Goal: Check status: Check status

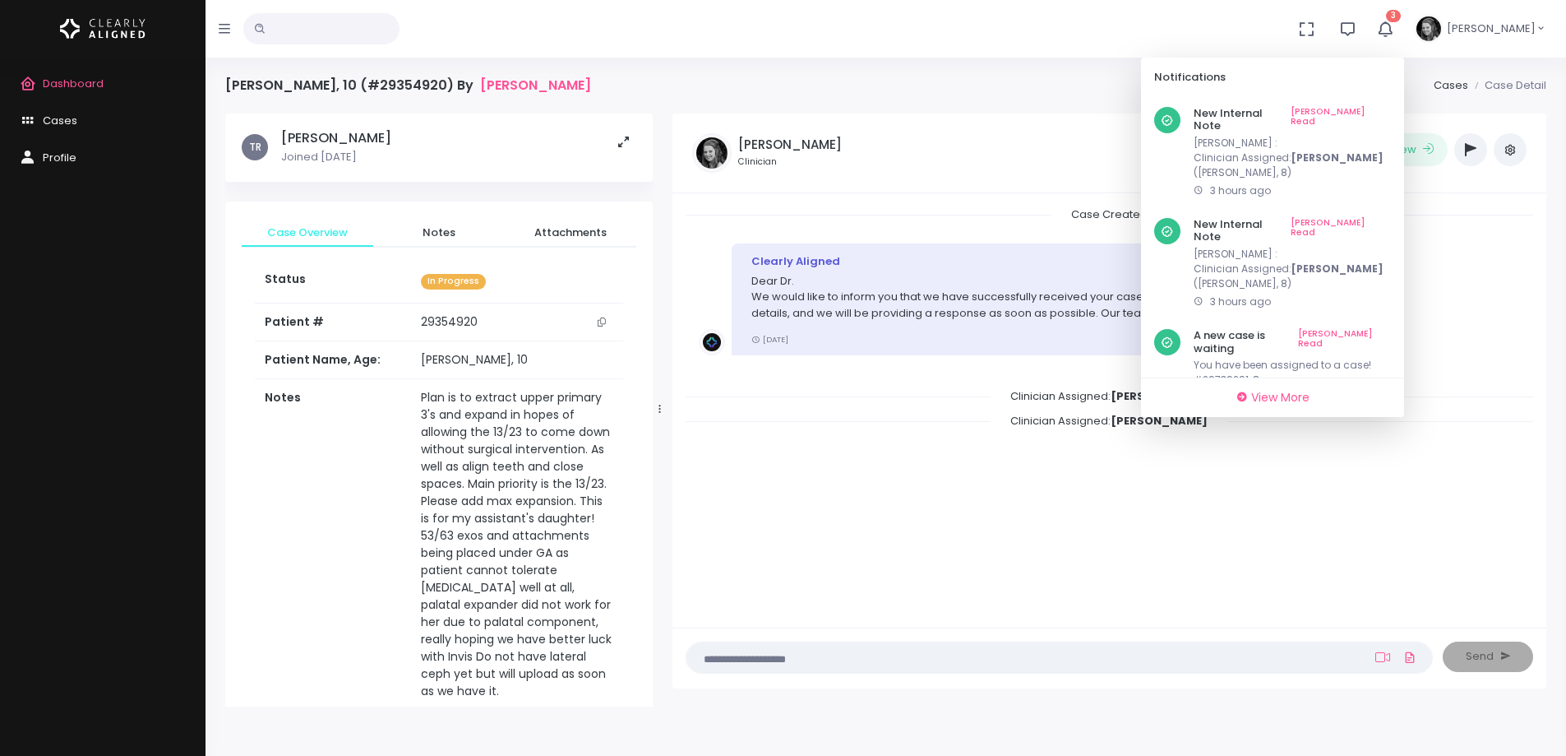
scroll to position [822, 0]
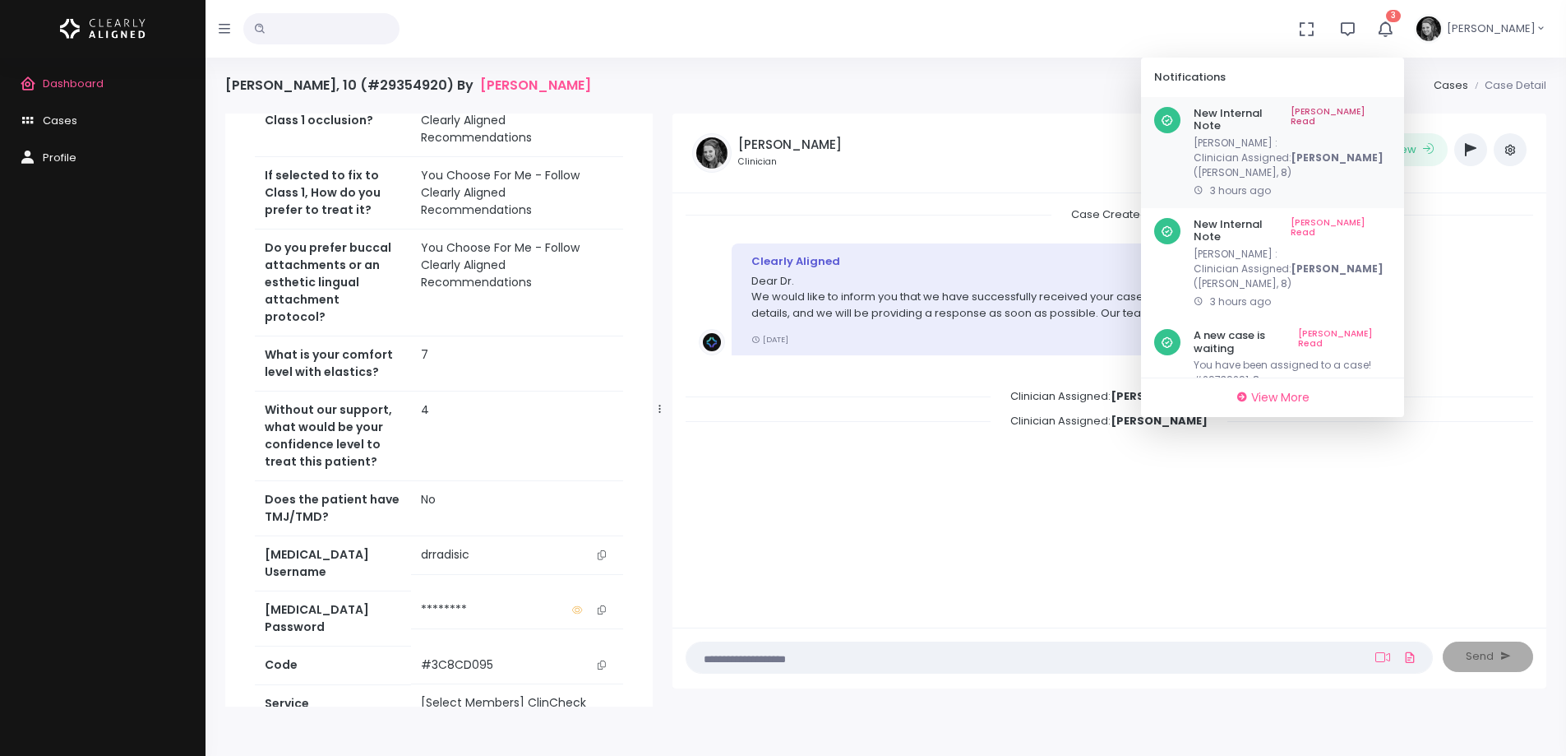
click at [1382, 112] on link "[PERSON_NAME] Read" at bounding box center [1341, 119] width 100 height 25
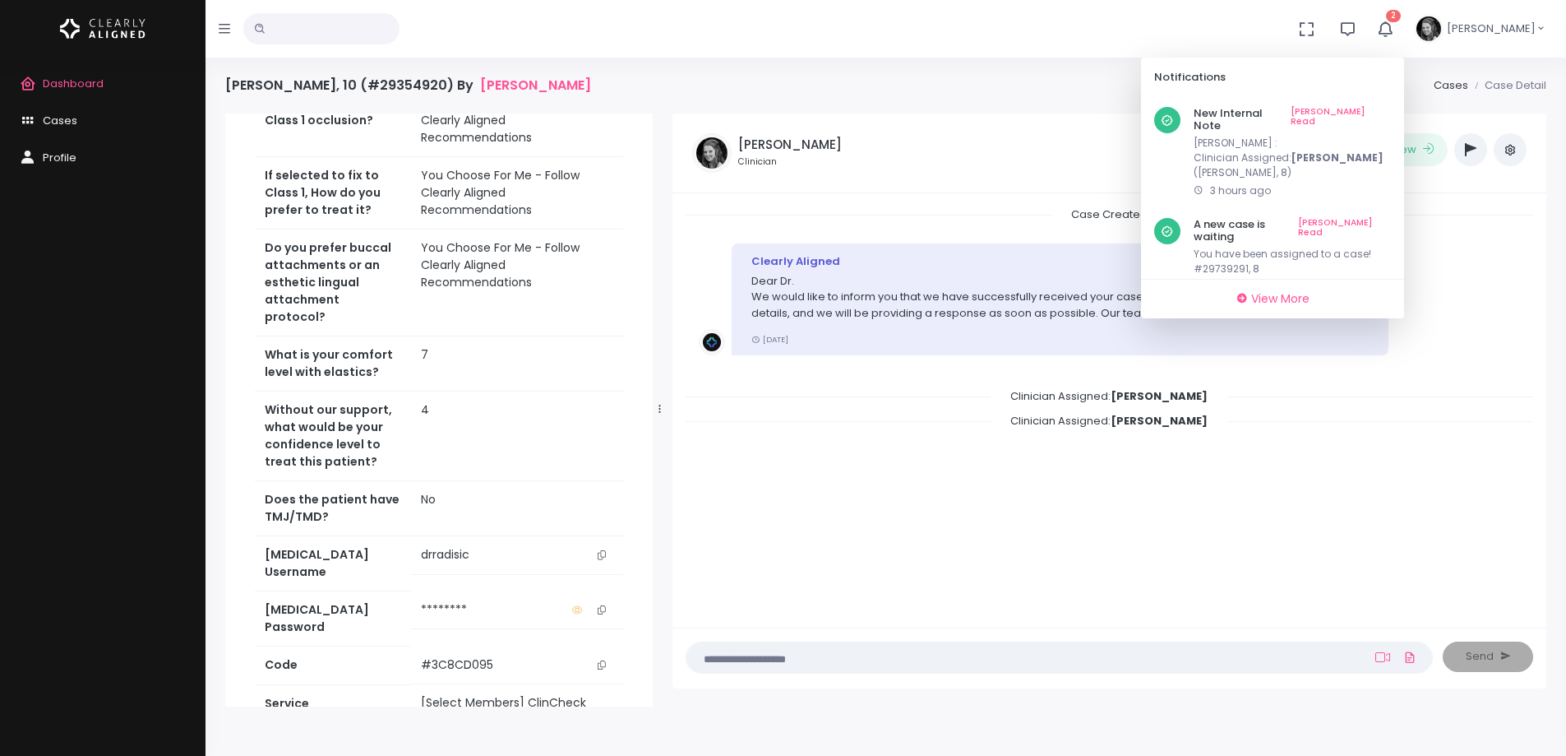
click at [1382, 112] on link "[PERSON_NAME] Read" at bounding box center [1341, 119] width 100 height 25
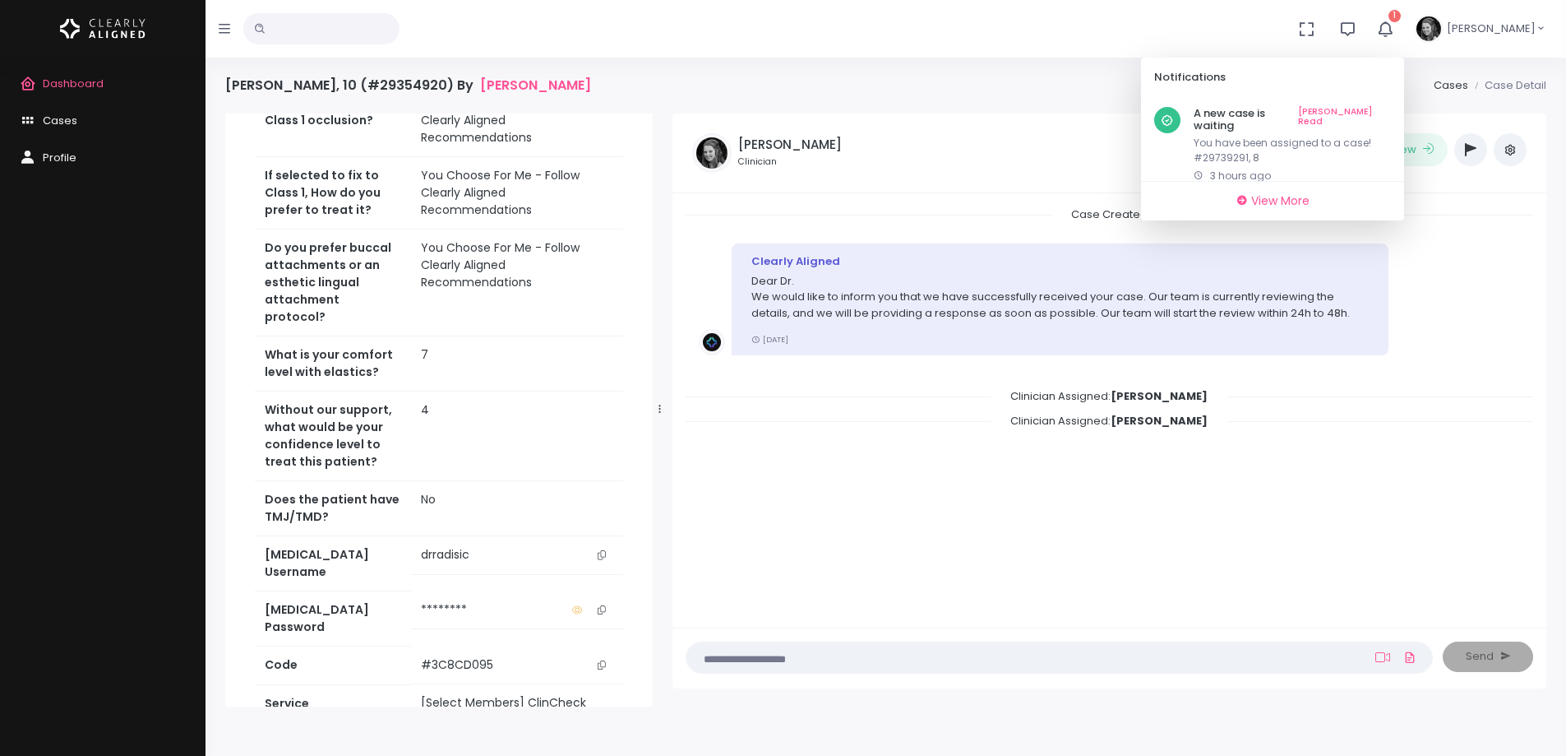
click at [1382, 112] on link "[PERSON_NAME] Read" at bounding box center [1344, 119] width 93 height 25
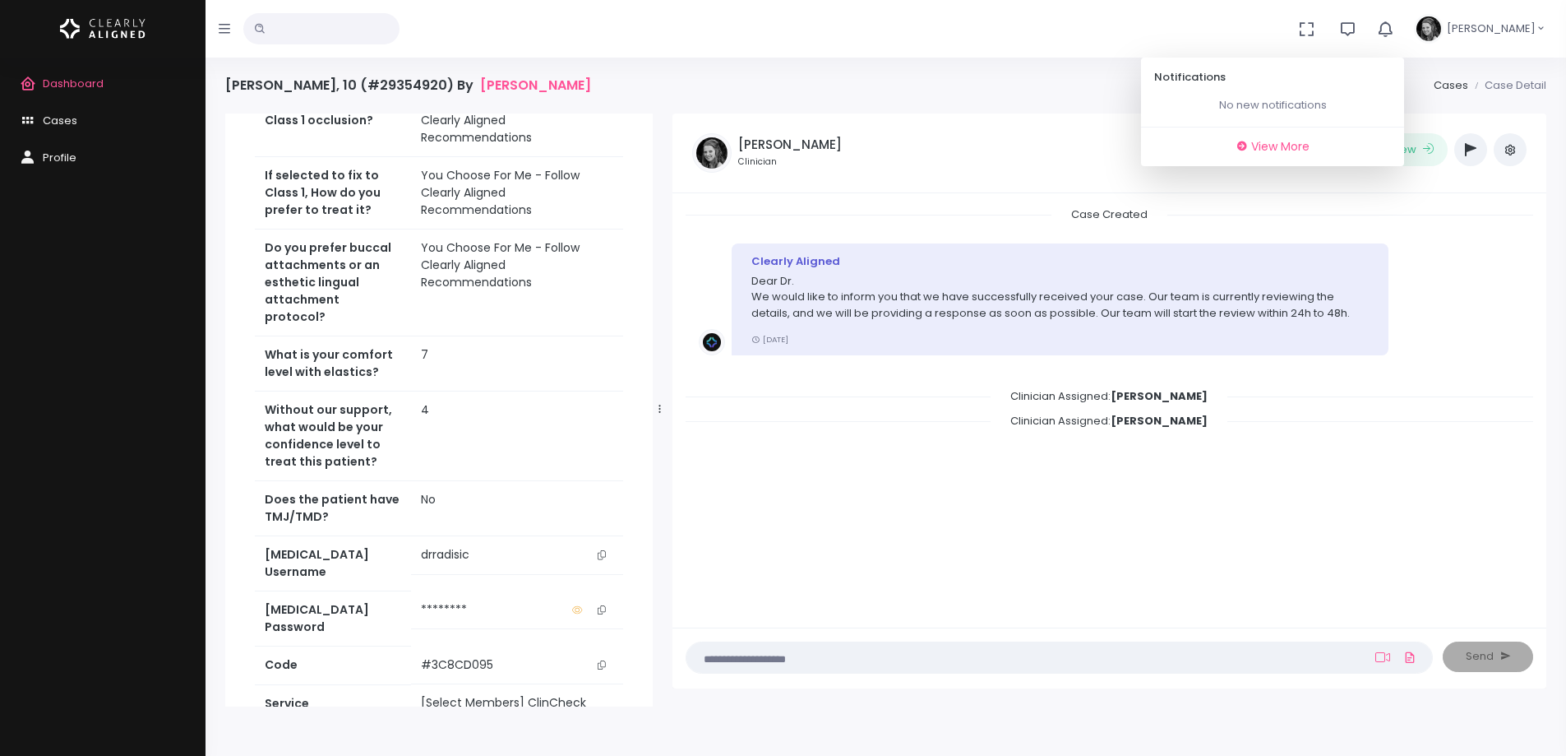
click at [46, 86] on span "Dashboard" at bounding box center [73, 84] width 61 height 16
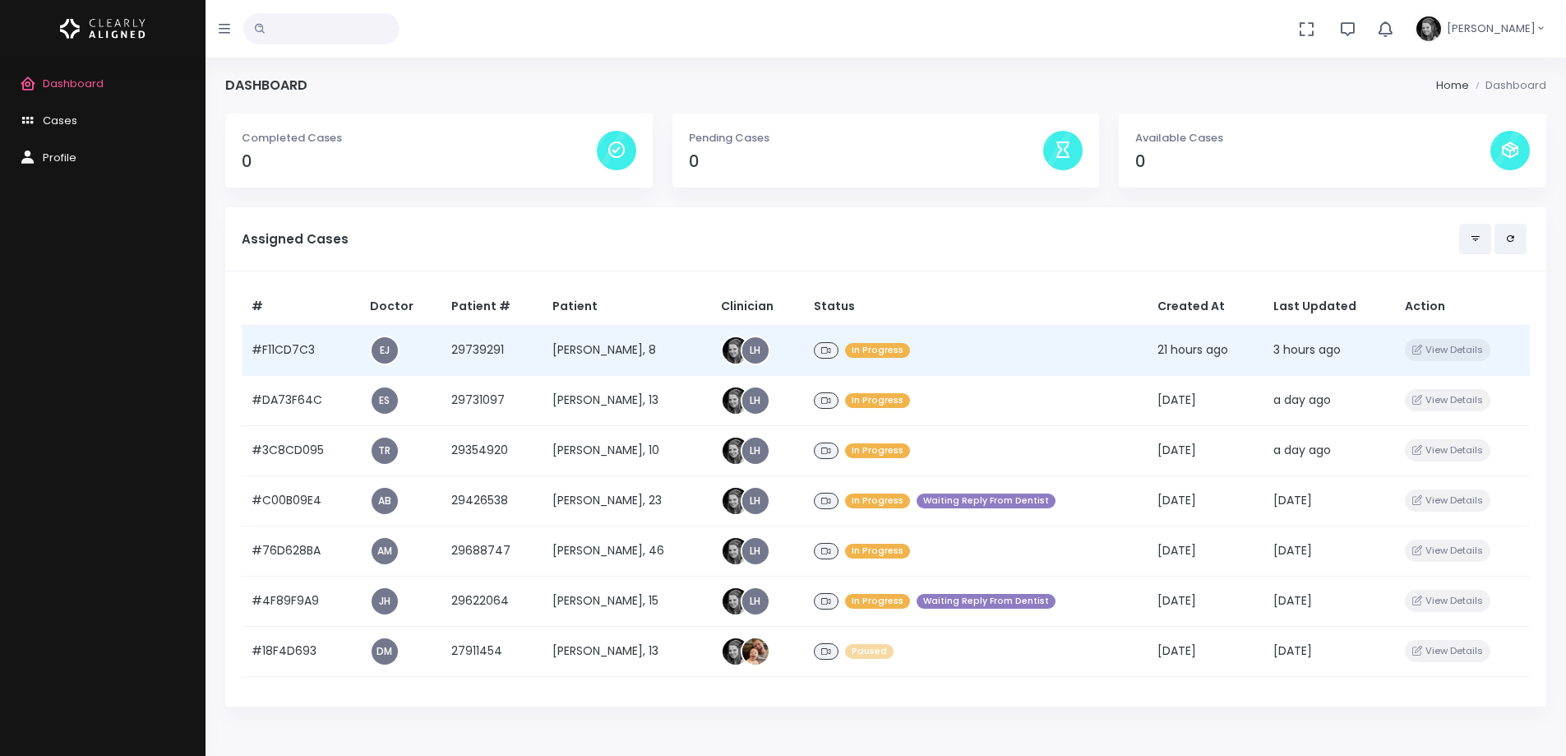
click at [287, 350] on td "#F11CD7C3" at bounding box center [301, 350] width 118 height 50
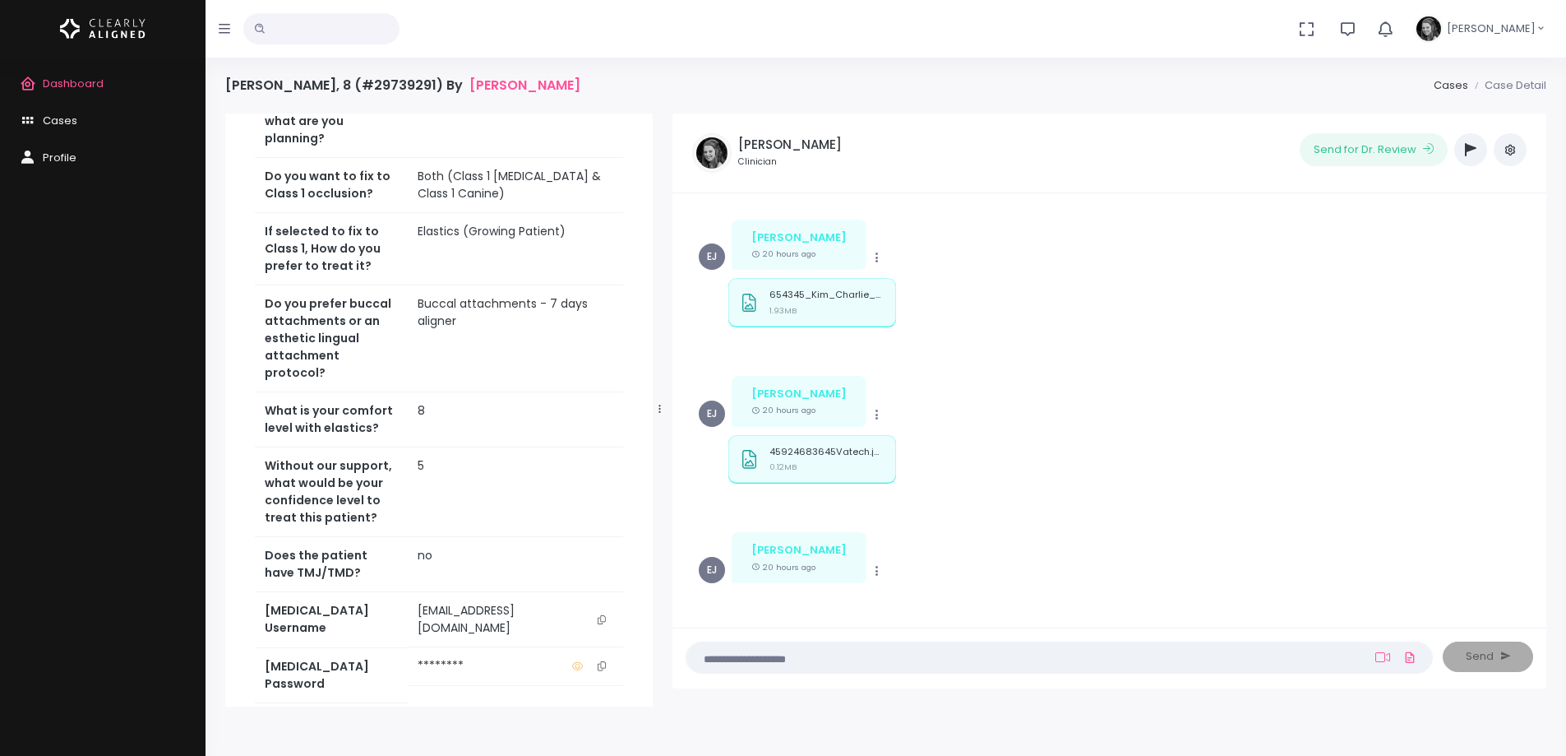
scroll to position [822, 0]
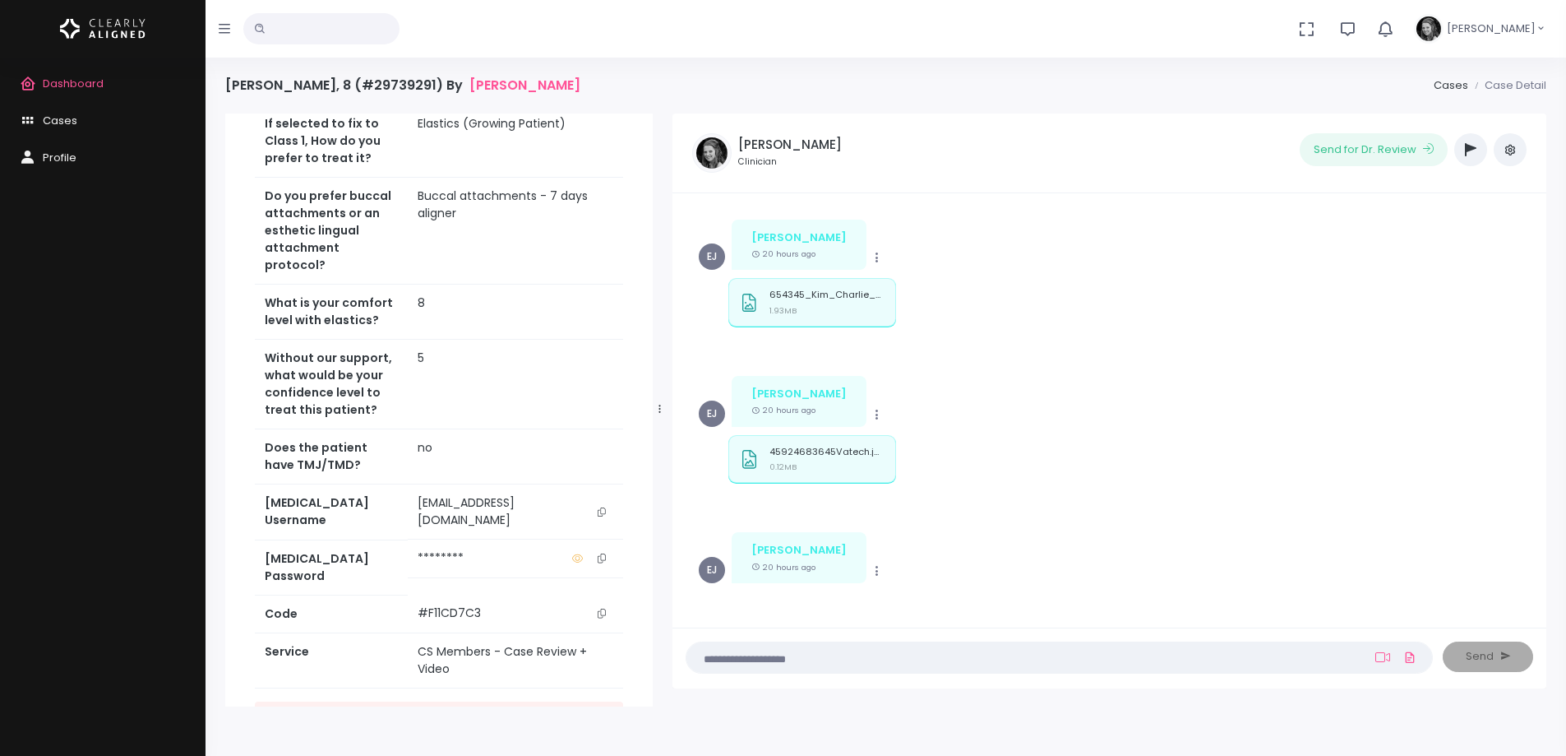
click at [602, 516] on icon "scrollable content" at bounding box center [602, 511] width 8 height 9
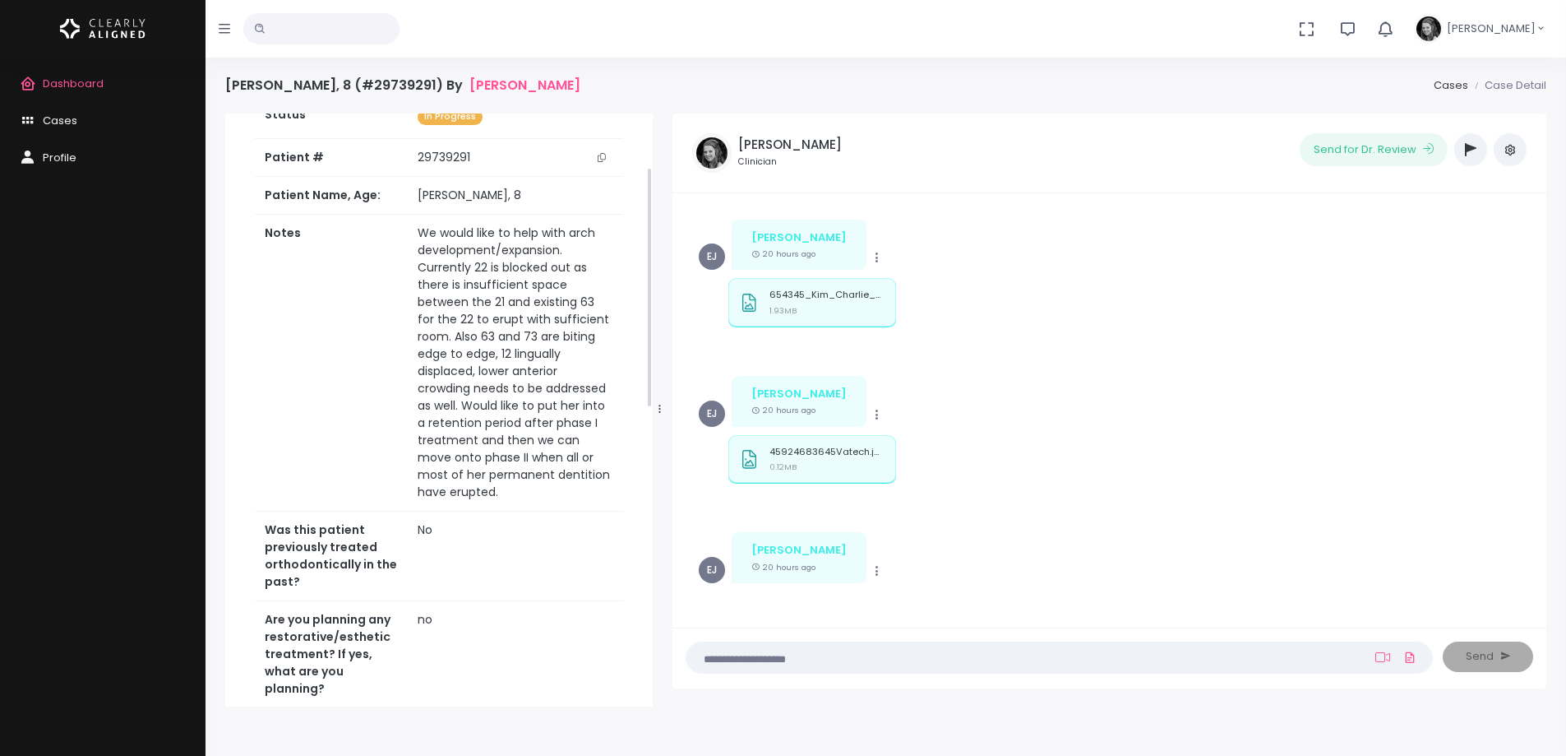
scroll to position [0, 0]
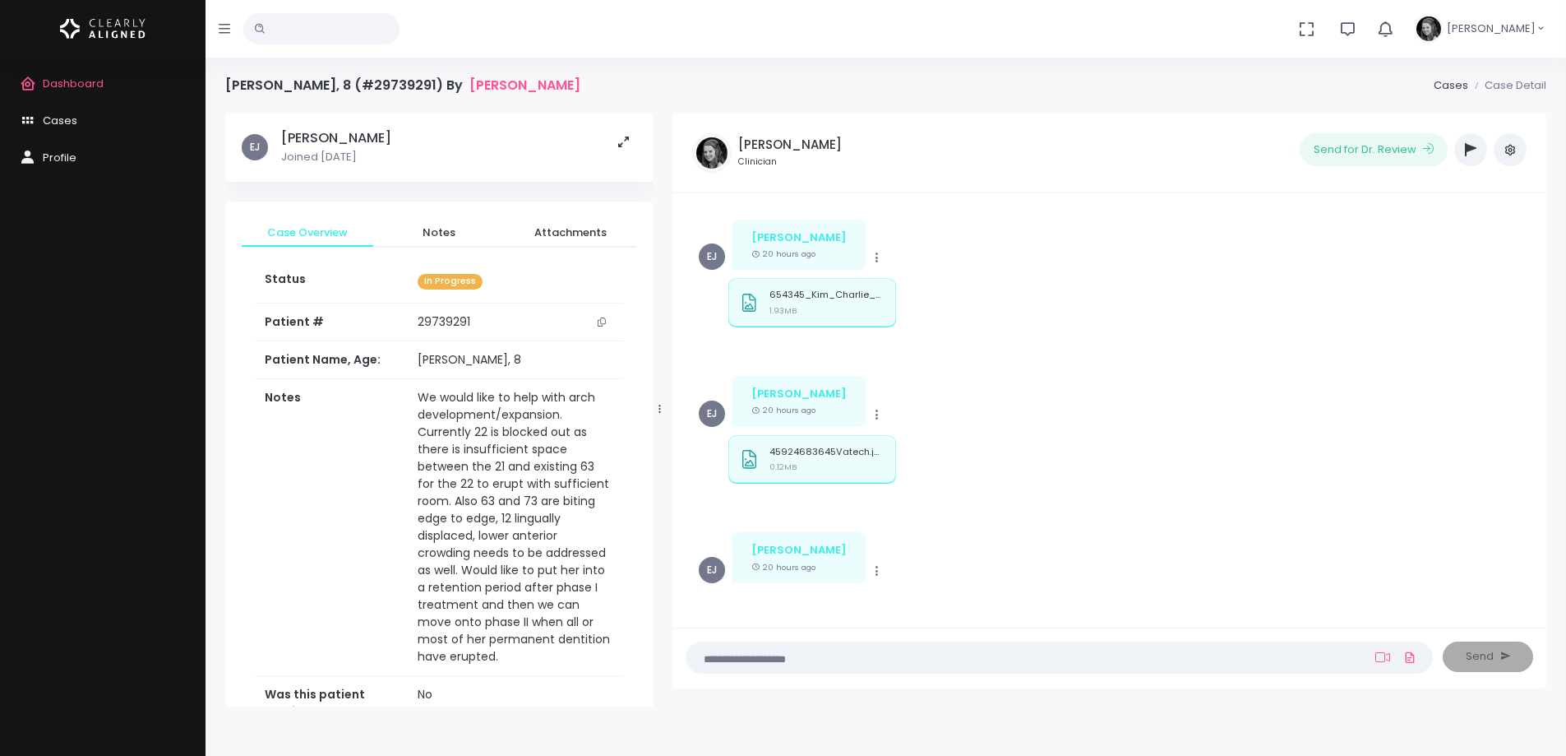
click at [604, 322] on icon "scrollable content" at bounding box center [602, 321] width 8 height 9
click at [804, 460] on div "45924683645Vatech.jpg 0.12MB" at bounding box center [827, 461] width 115 height 31
click at [865, 655] on textarea at bounding box center [1027, 657] width 662 height 18
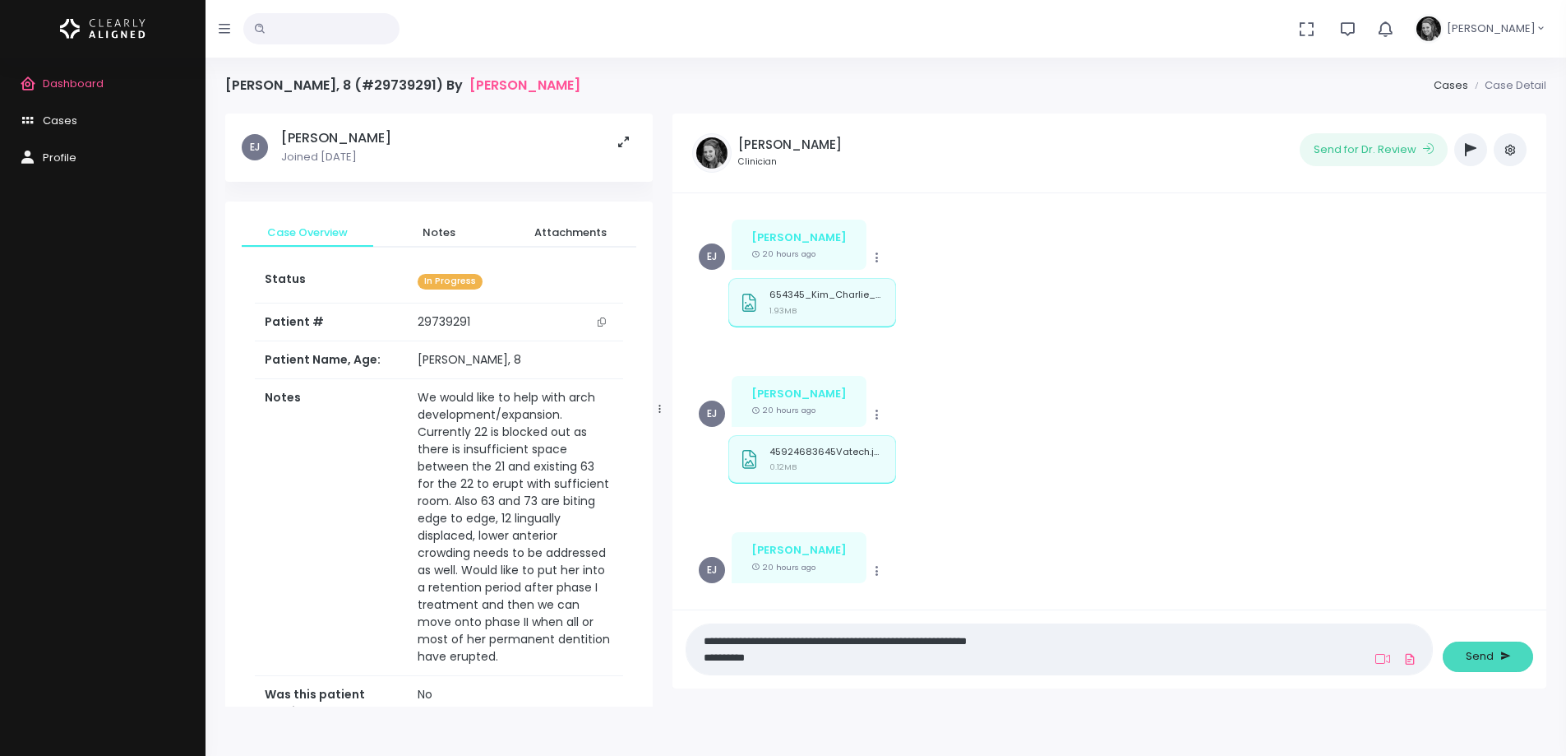
type textarea "**********"
click at [1493, 660] on button "Send" at bounding box center [1488, 656] width 90 height 30
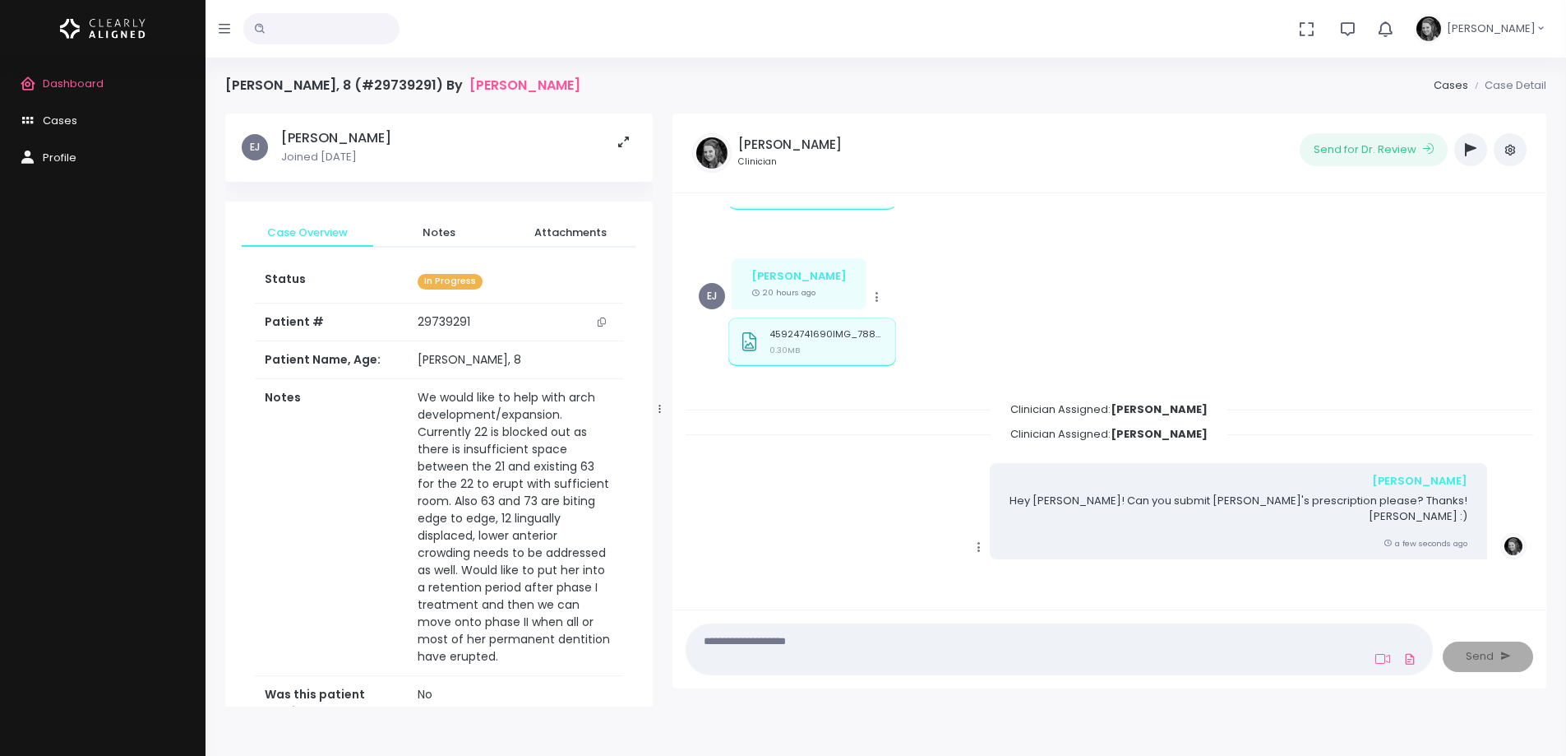
click at [1473, 154] on icon "button" at bounding box center [1471, 149] width 12 height 13
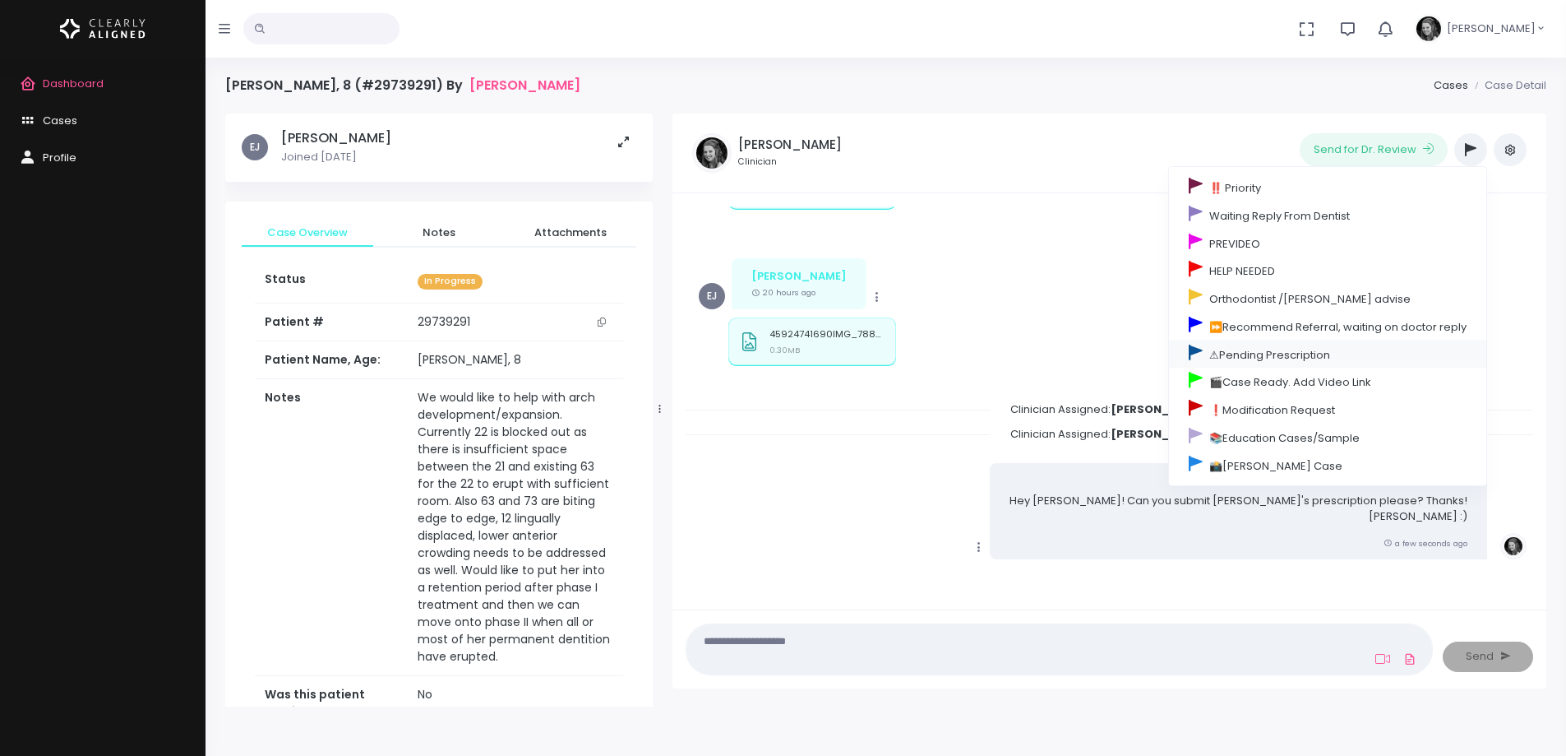
click at [1296, 354] on link "⚠Pending Prescription" at bounding box center [1327, 354] width 317 height 28
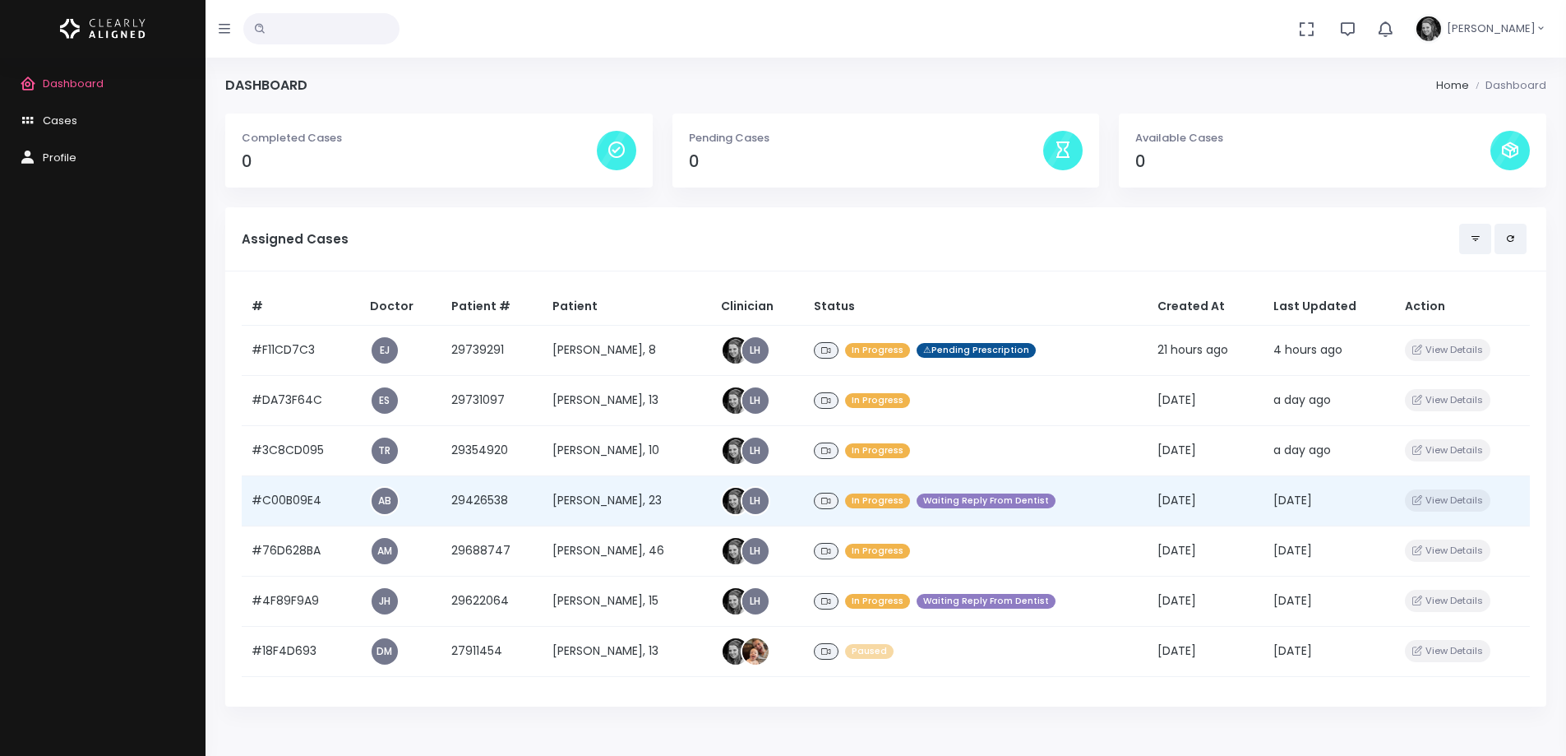
click at [304, 498] on td "#C00B09E4" at bounding box center [301, 500] width 118 height 50
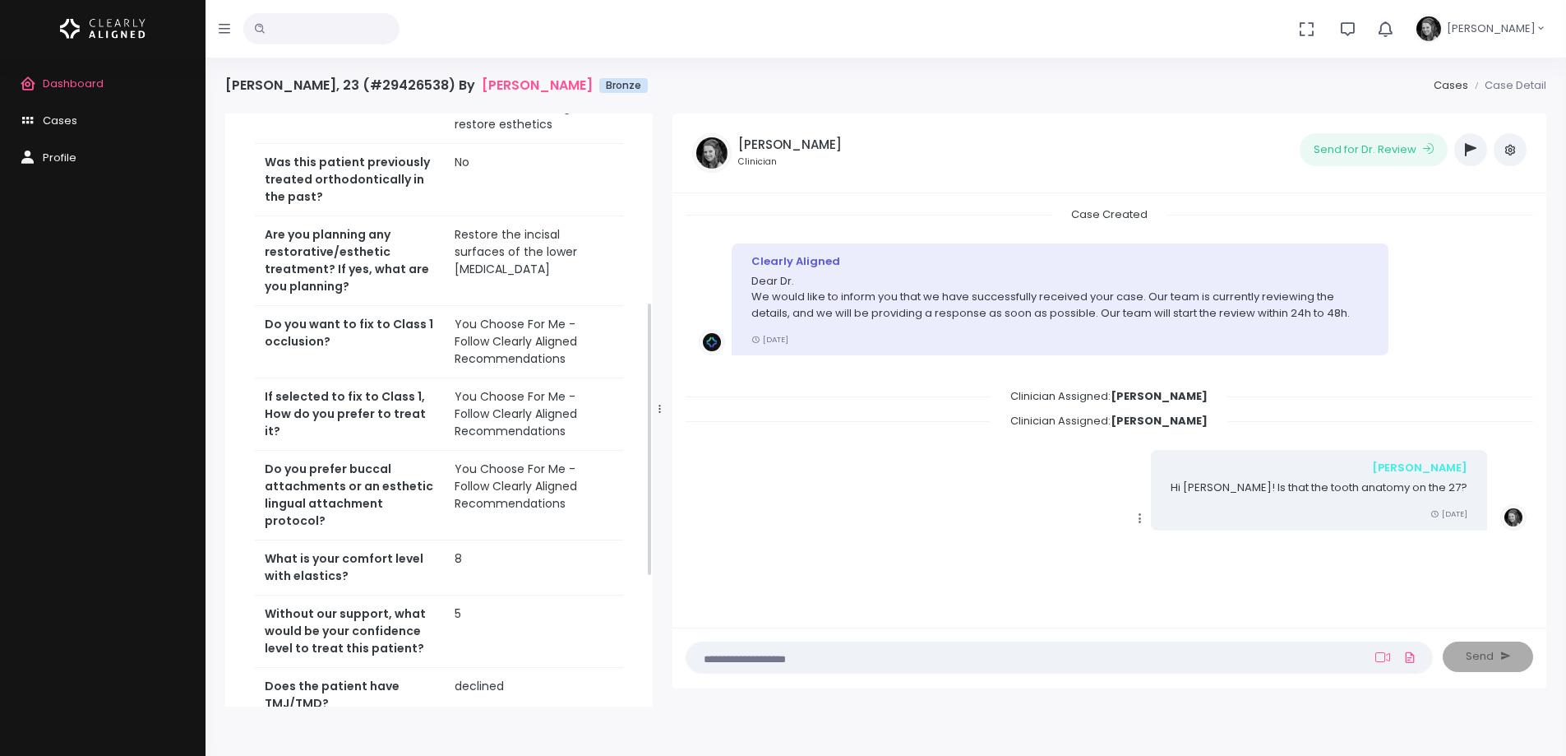
scroll to position [355, 0]
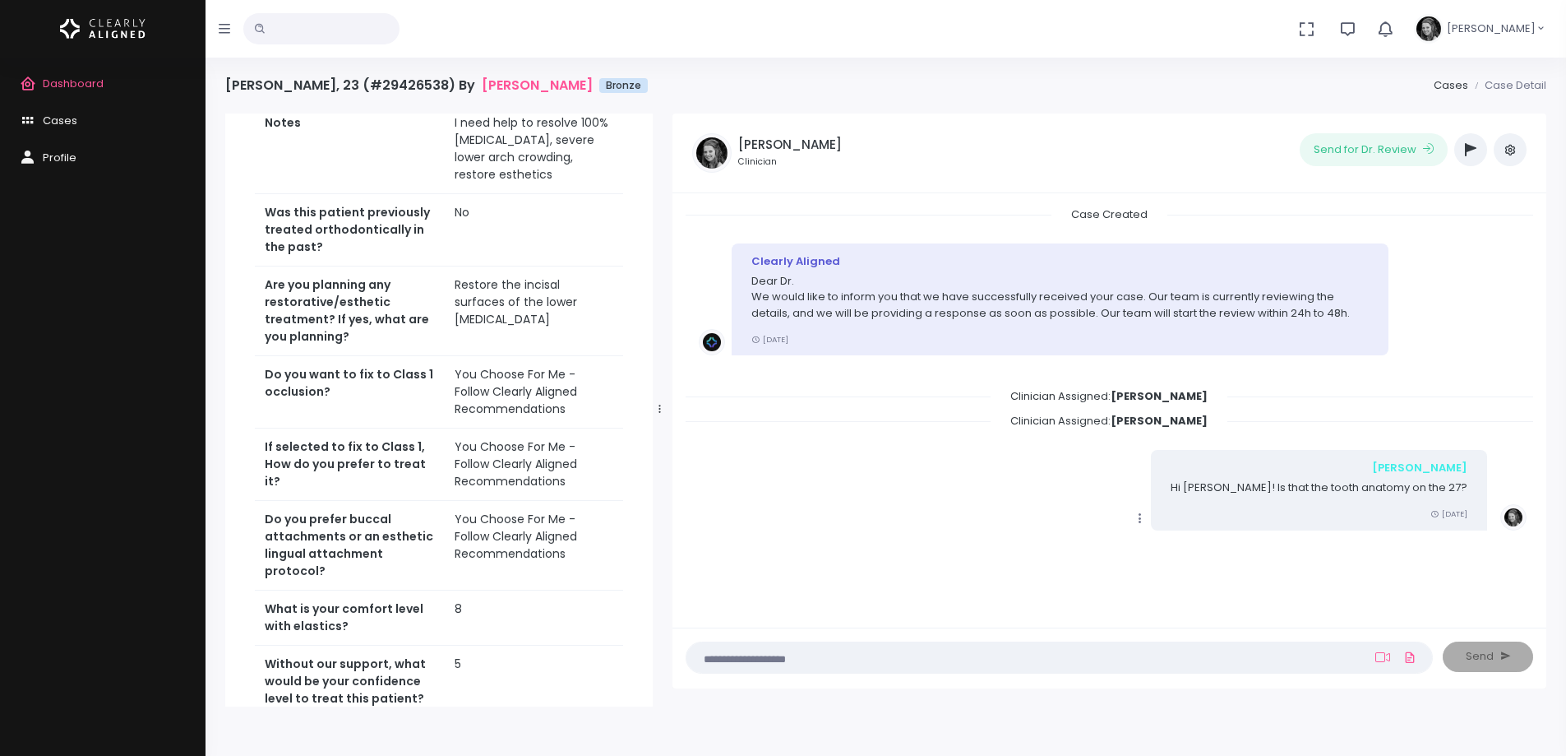
drag, startPoint x: 83, startPoint y: 75, endPoint x: 77, endPoint y: 86, distance: 12.9
click at [83, 75] on link "Dashboard" at bounding box center [103, 84] width 206 height 37
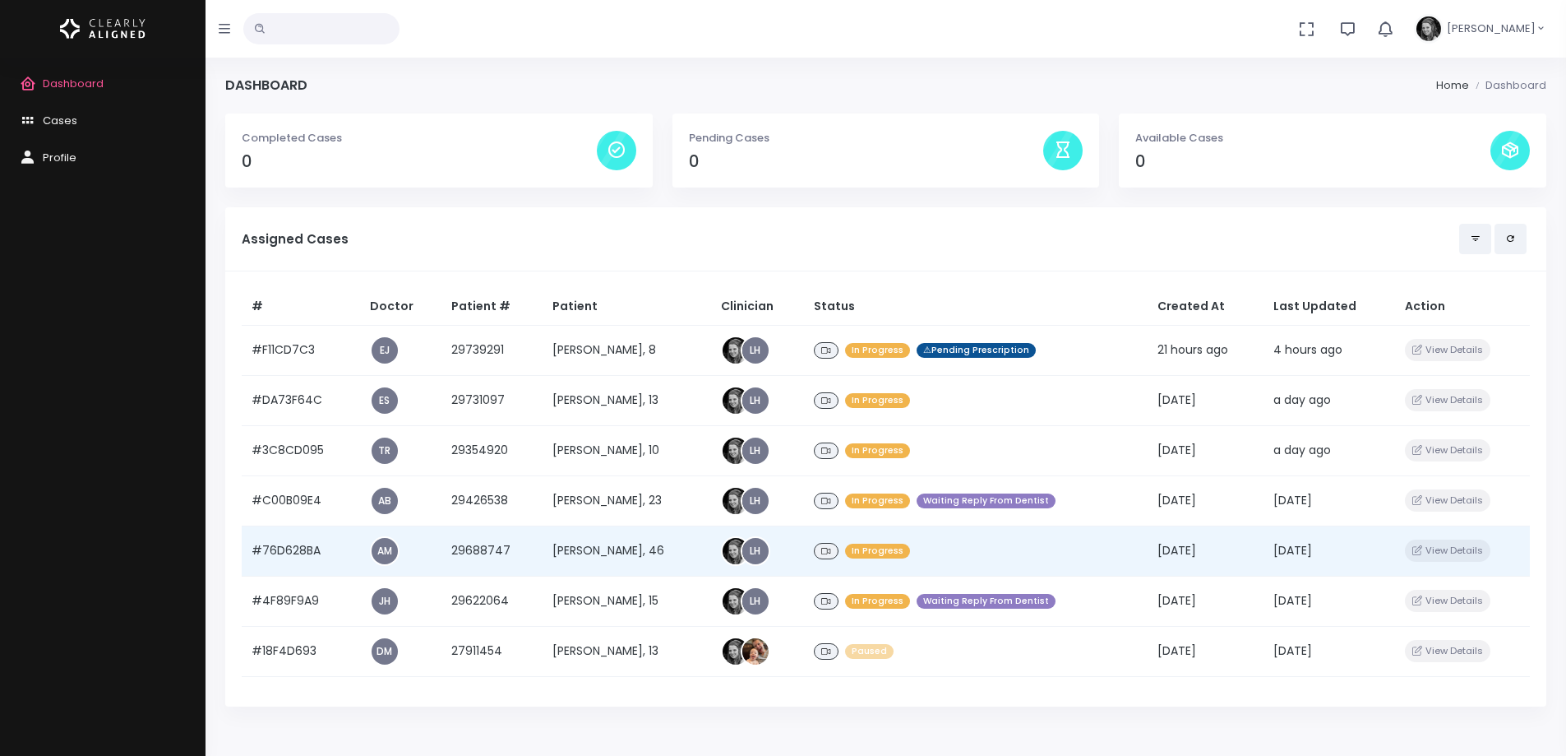
click at [275, 547] on td "#76D628BA" at bounding box center [301, 550] width 118 height 50
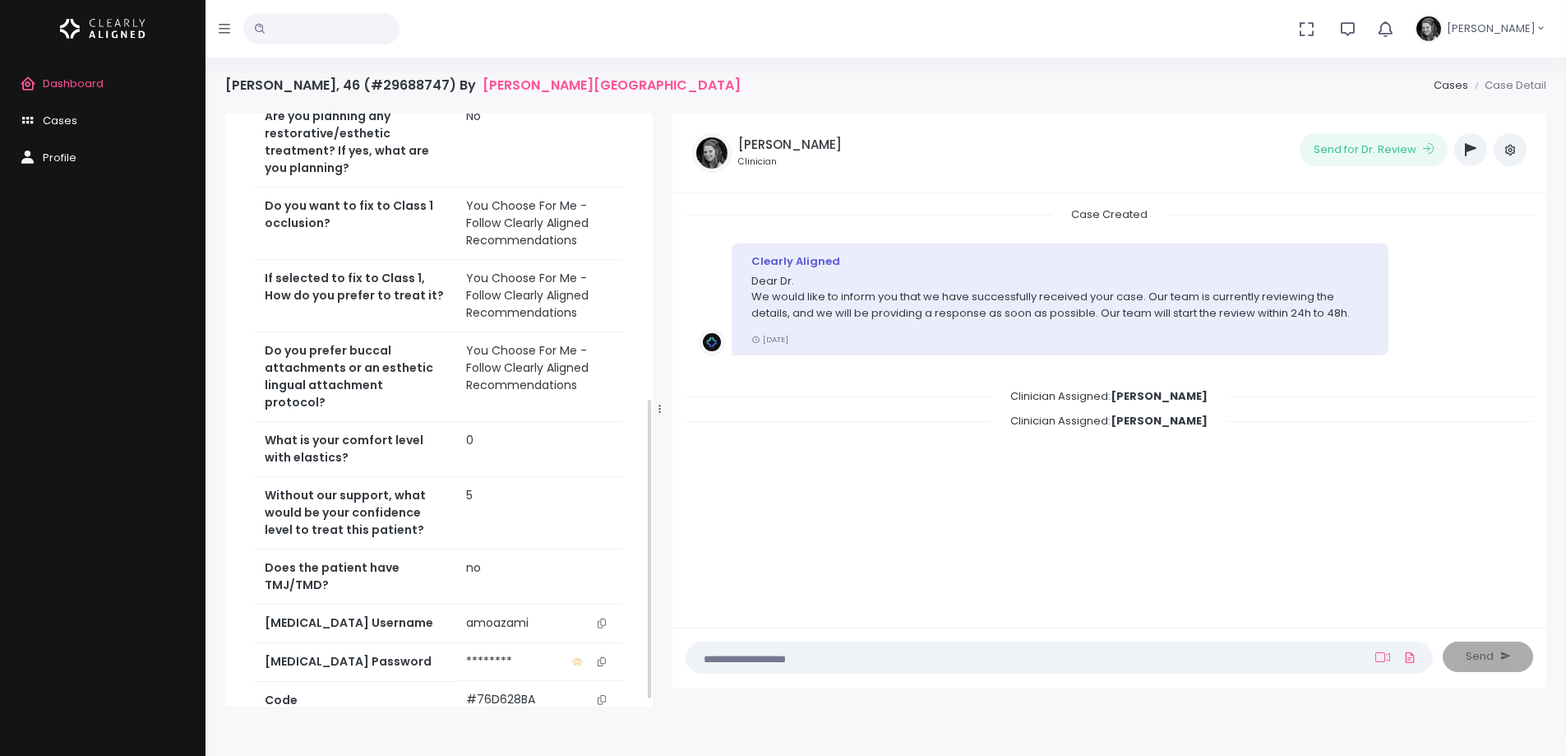
scroll to position [569, 0]
